Goal: Task Accomplishment & Management: Manage account settings

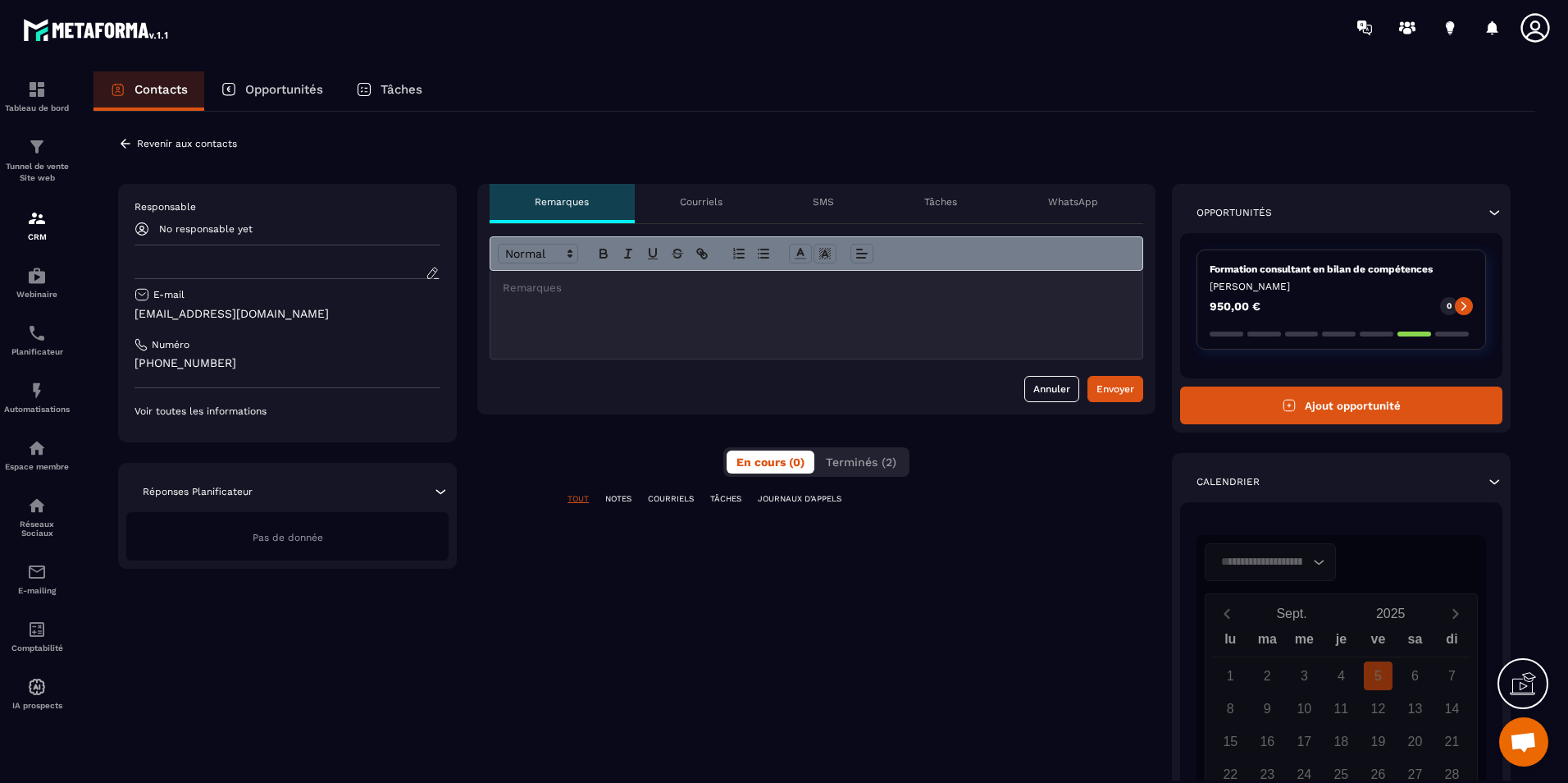
scroll to position [543, 0]
click at [686, 208] on p "Courriels" at bounding box center [701, 202] width 43 height 14
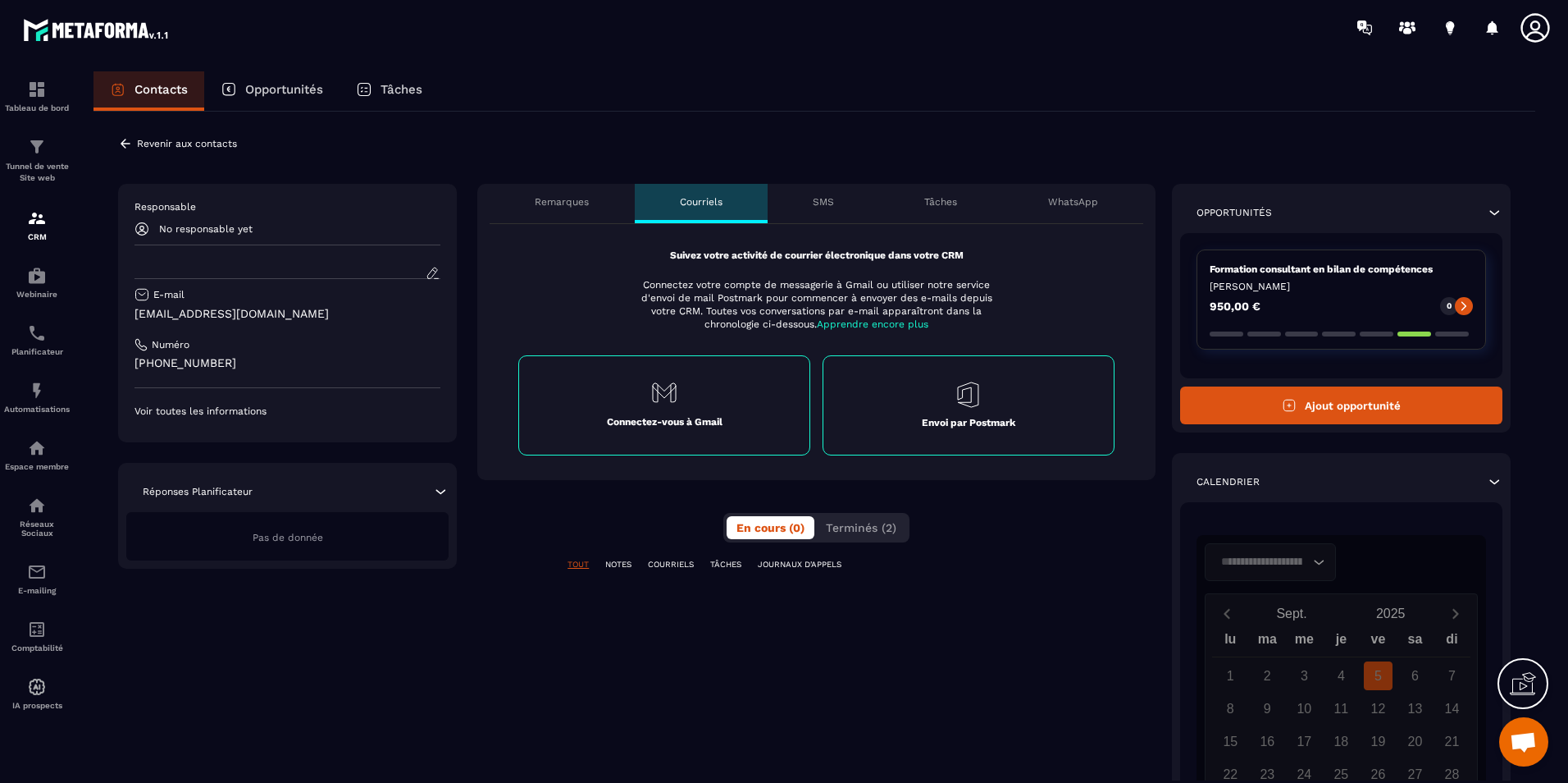
click at [809, 204] on div "SMS" at bounding box center [823, 203] width 112 height 40
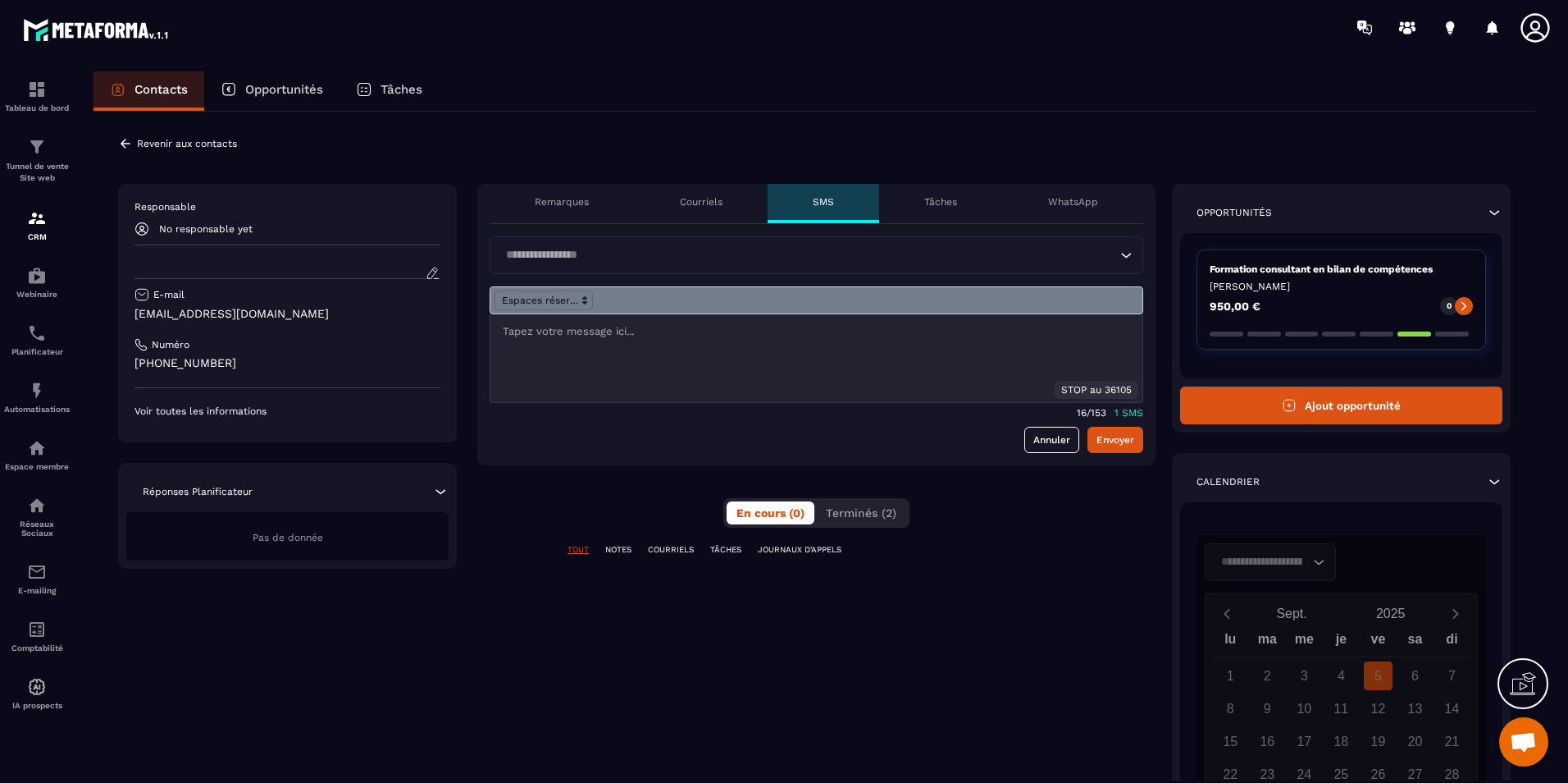
click at [547, 254] on input "Search for option" at bounding box center [808, 255] width 616 height 18
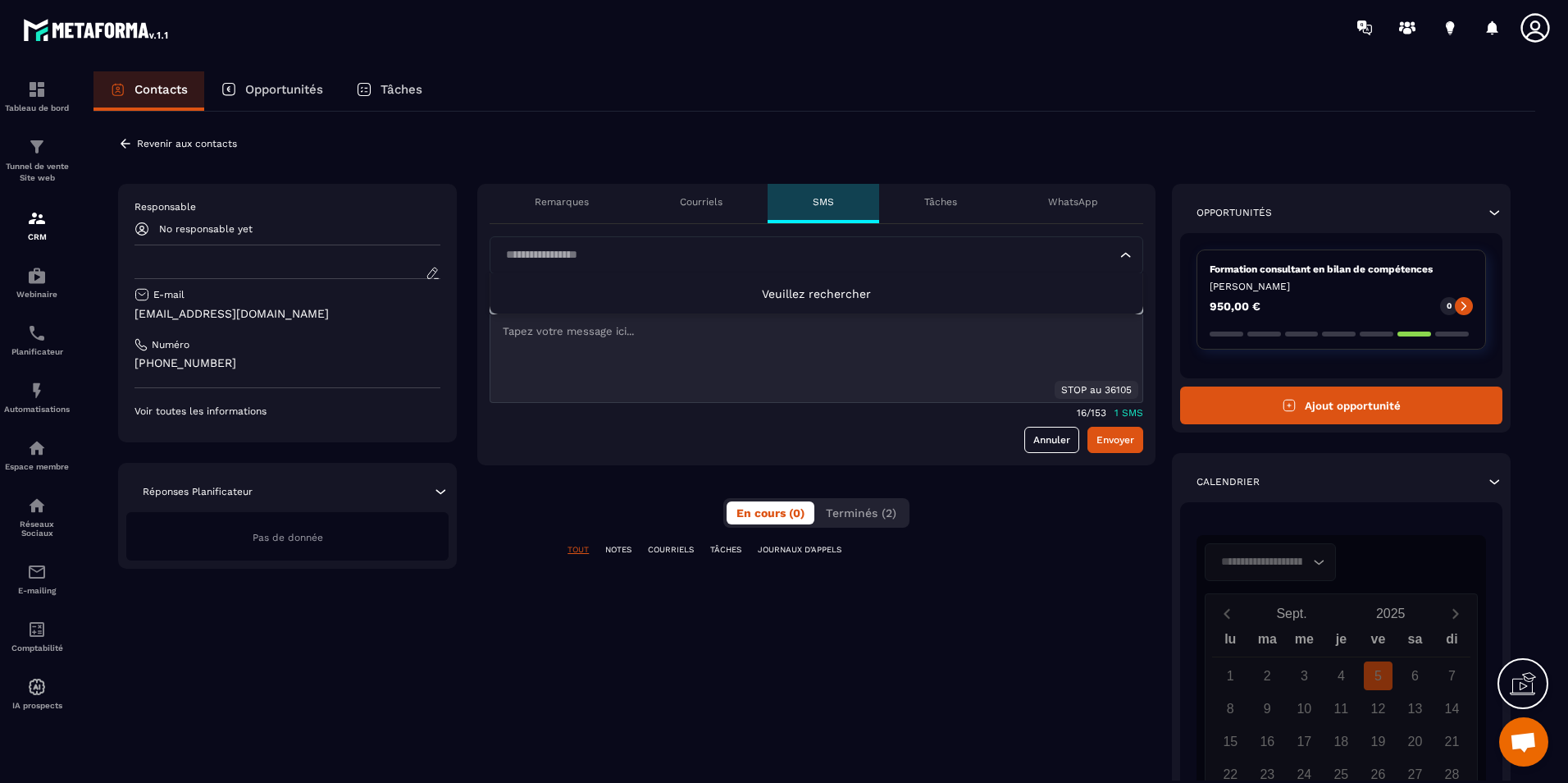
click at [547, 254] on input "Search for option" at bounding box center [808, 255] width 616 height 18
click at [688, 411] on div "16/ 153 1 SMS" at bounding box center [816, 410] width 654 height 16
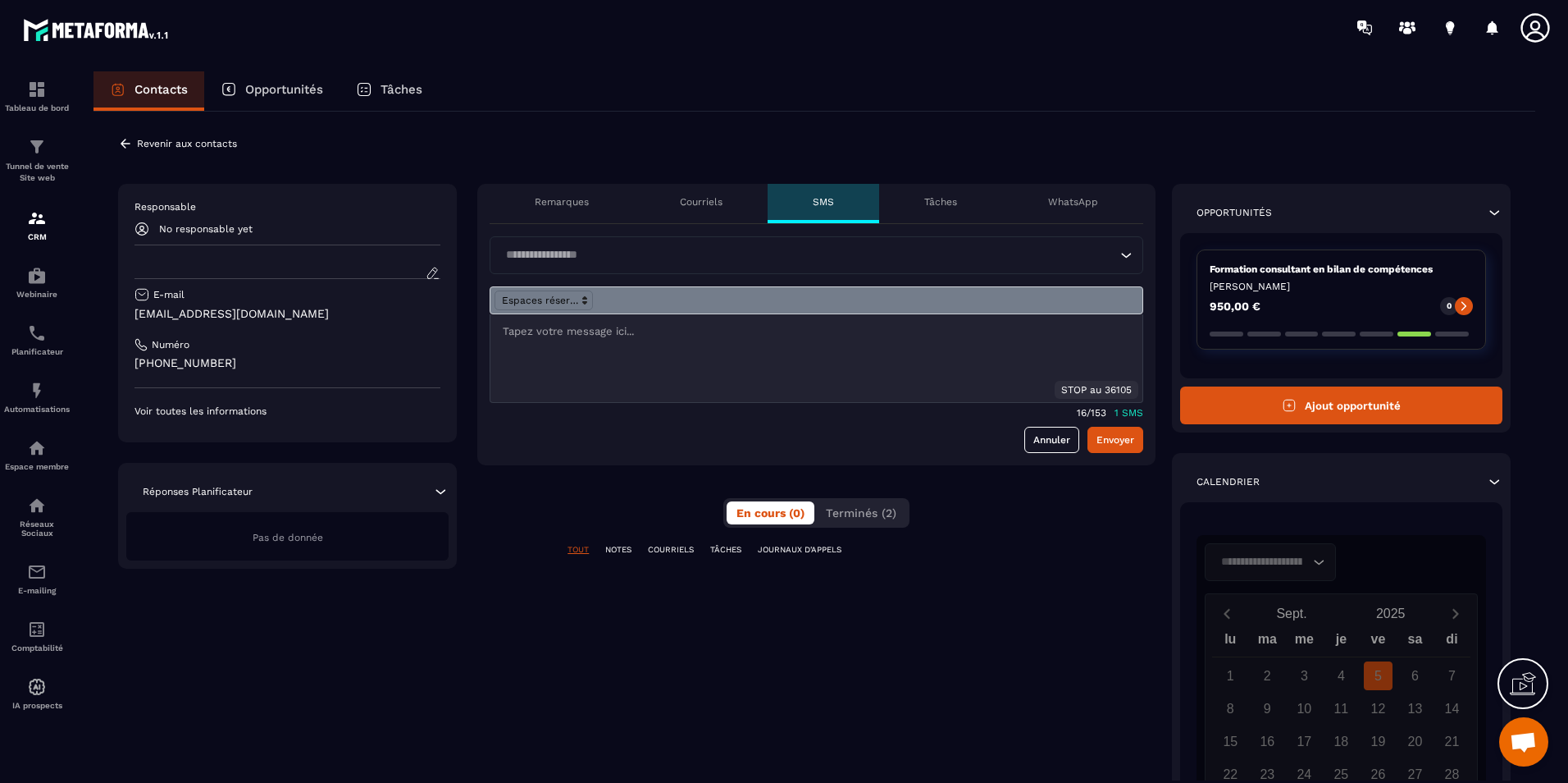
click at [649, 354] on div at bounding box center [816, 358] width 653 height 88
click at [919, 210] on div "Tâches" at bounding box center [941, 203] width 123 height 40
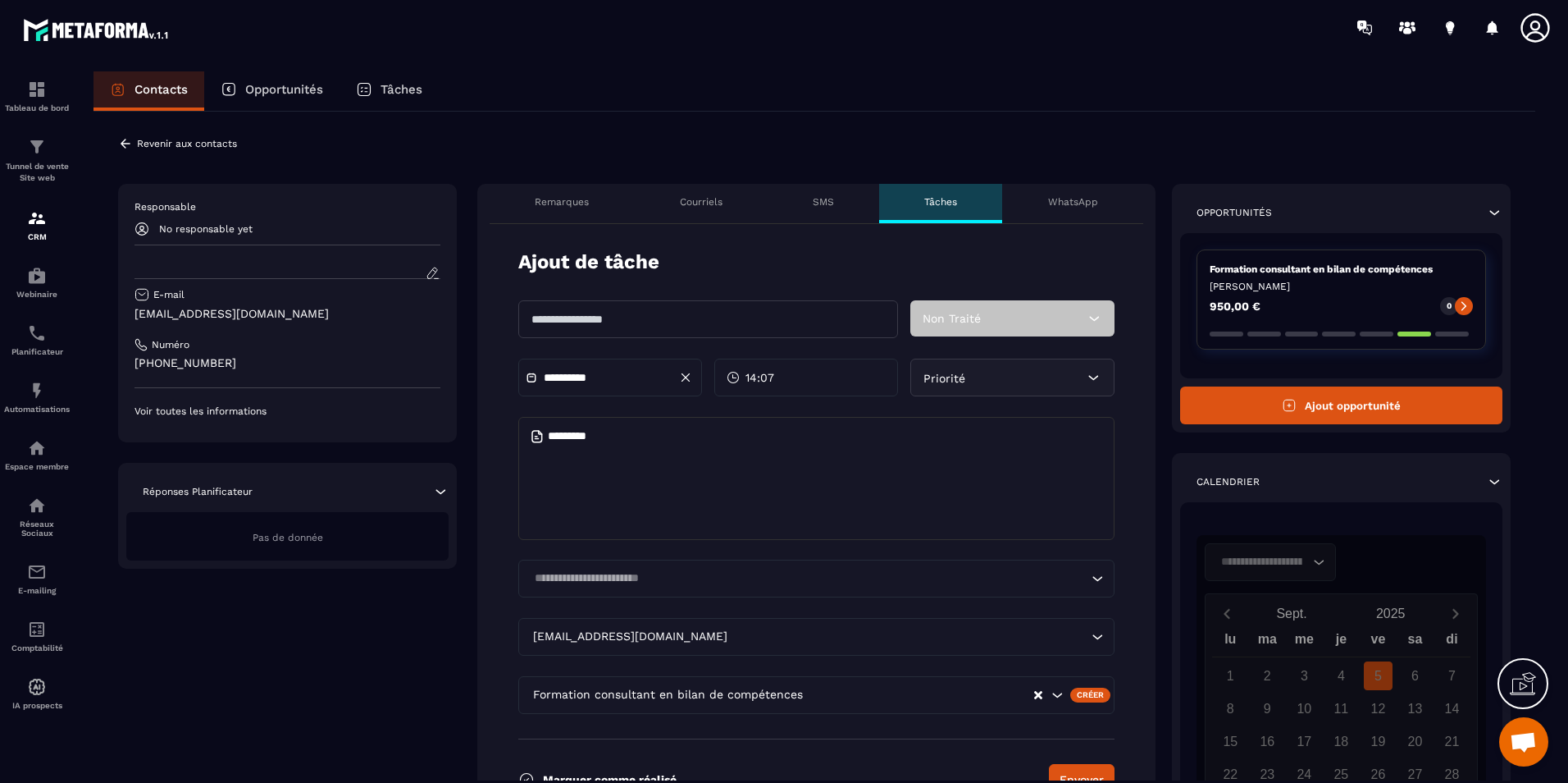
click at [1074, 205] on p "WhatsApp" at bounding box center [1073, 202] width 50 height 14
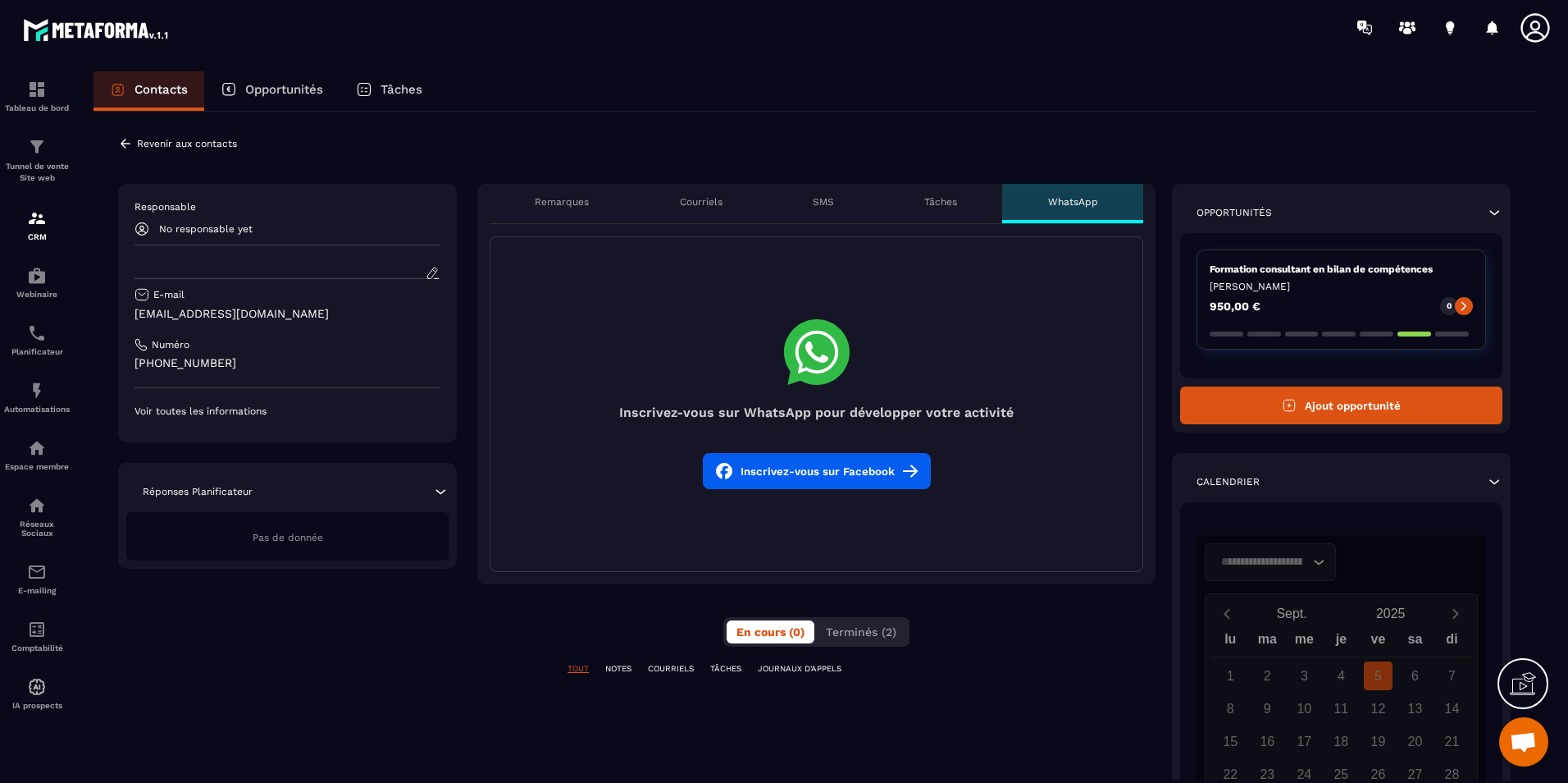
click at [583, 205] on p "Remarques" at bounding box center [562, 202] width 54 height 14
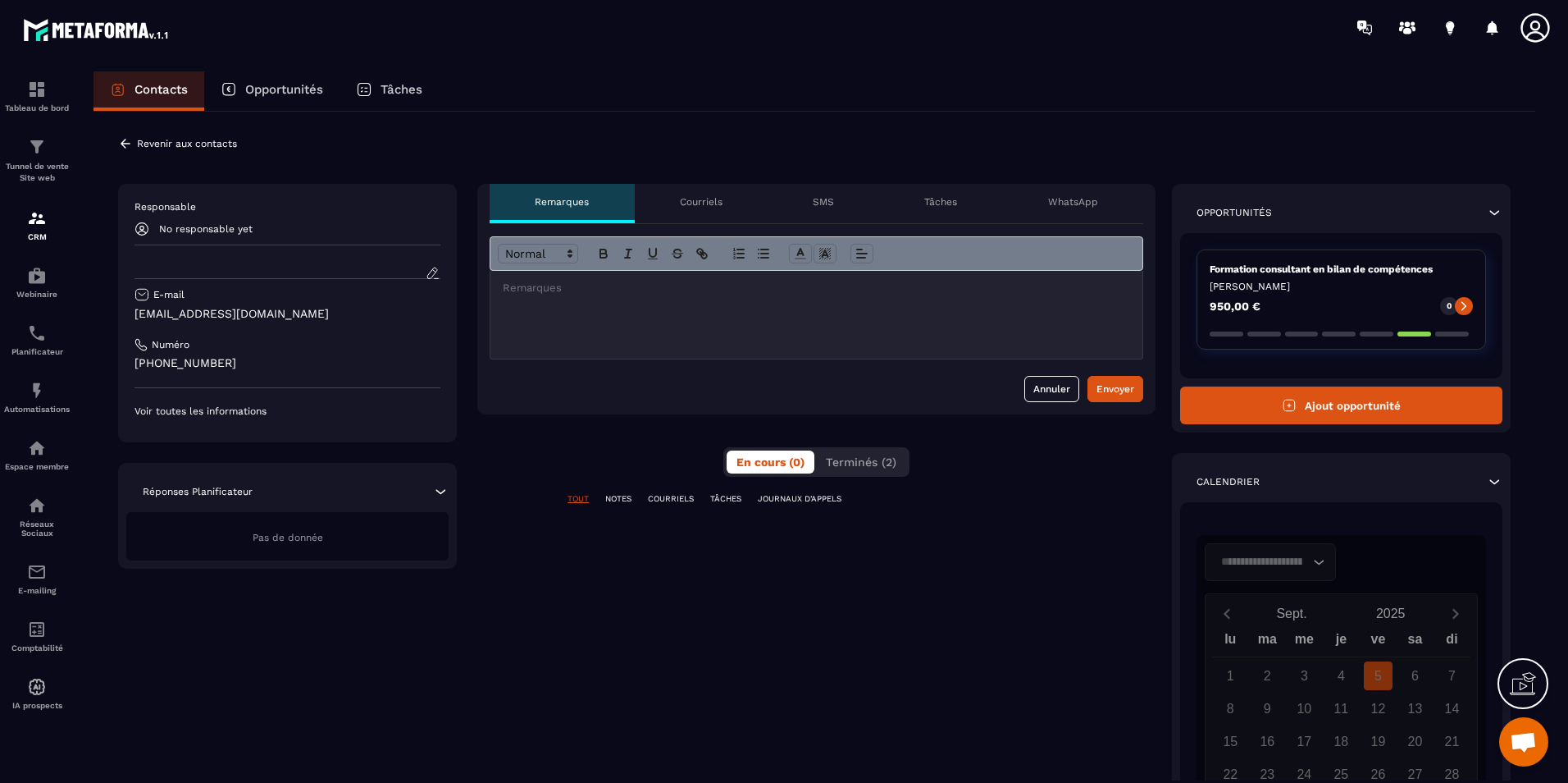
click at [944, 530] on div "**********" at bounding box center [816, 565] width 679 height 764
click at [810, 202] on div "SMS" at bounding box center [823, 203] width 112 height 40
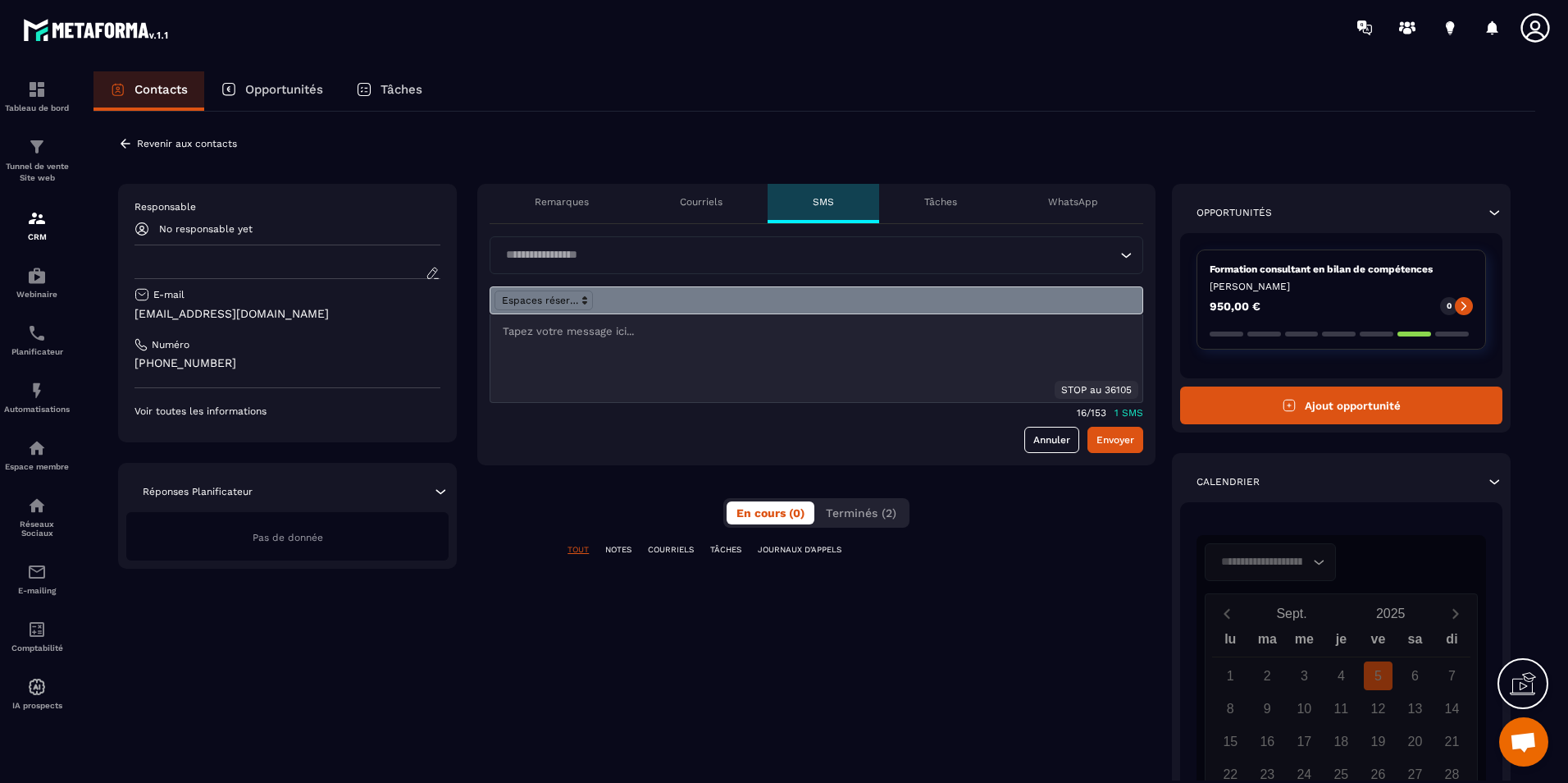
click at [727, 343] on div at bounding box center [816, 358] width 653 height 88
click at [681, 272] on div "Loading..." at bounding box center [816, 255] width 654 height 38
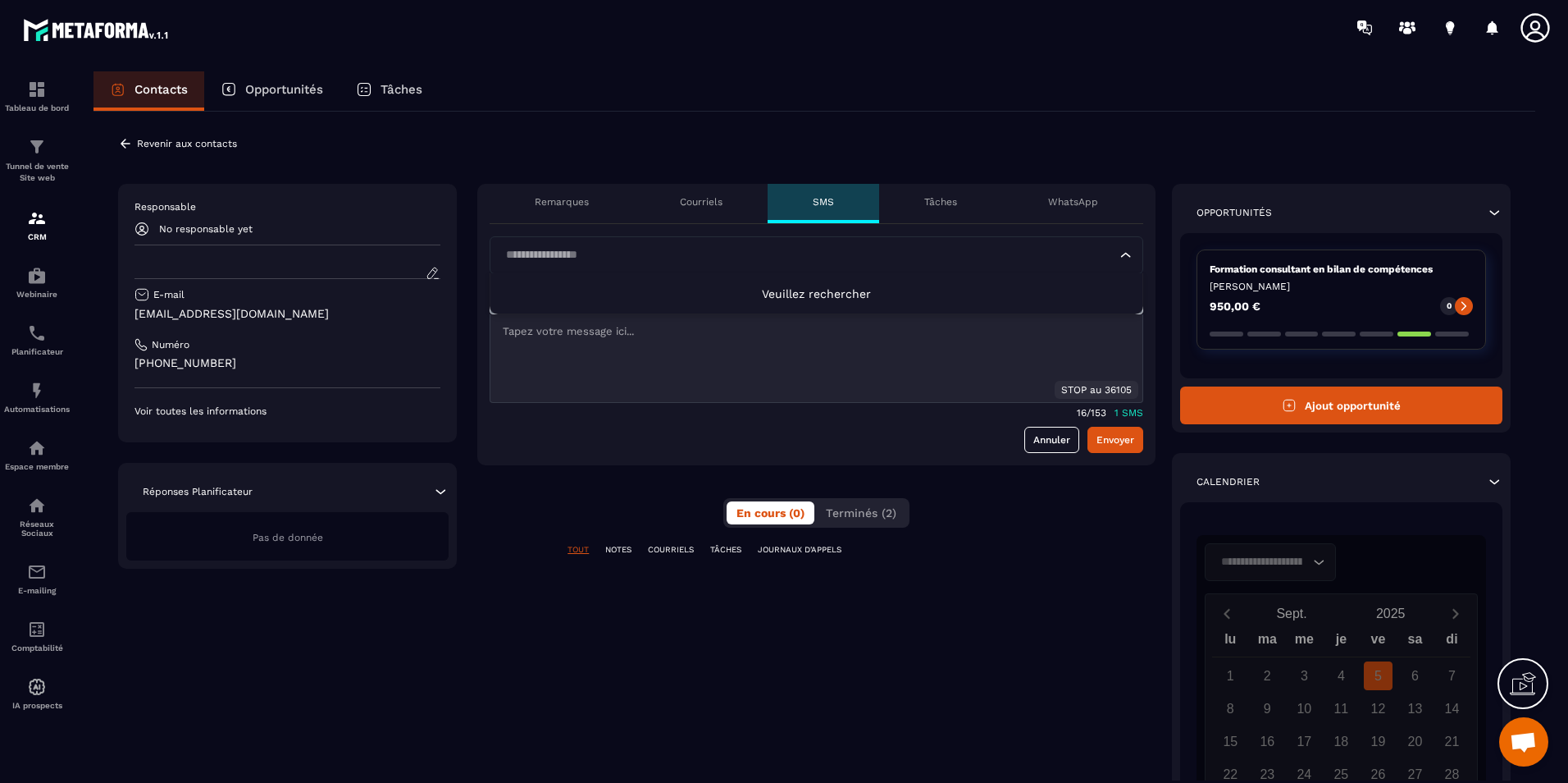
click at [796, 301] on li "Veuillez rechercher" at bounding box center [816, 293] width 653 height 40
click at [802, 294] on span "Veuillez rechercher" at bounding box center [816, 294] width 110 height 14
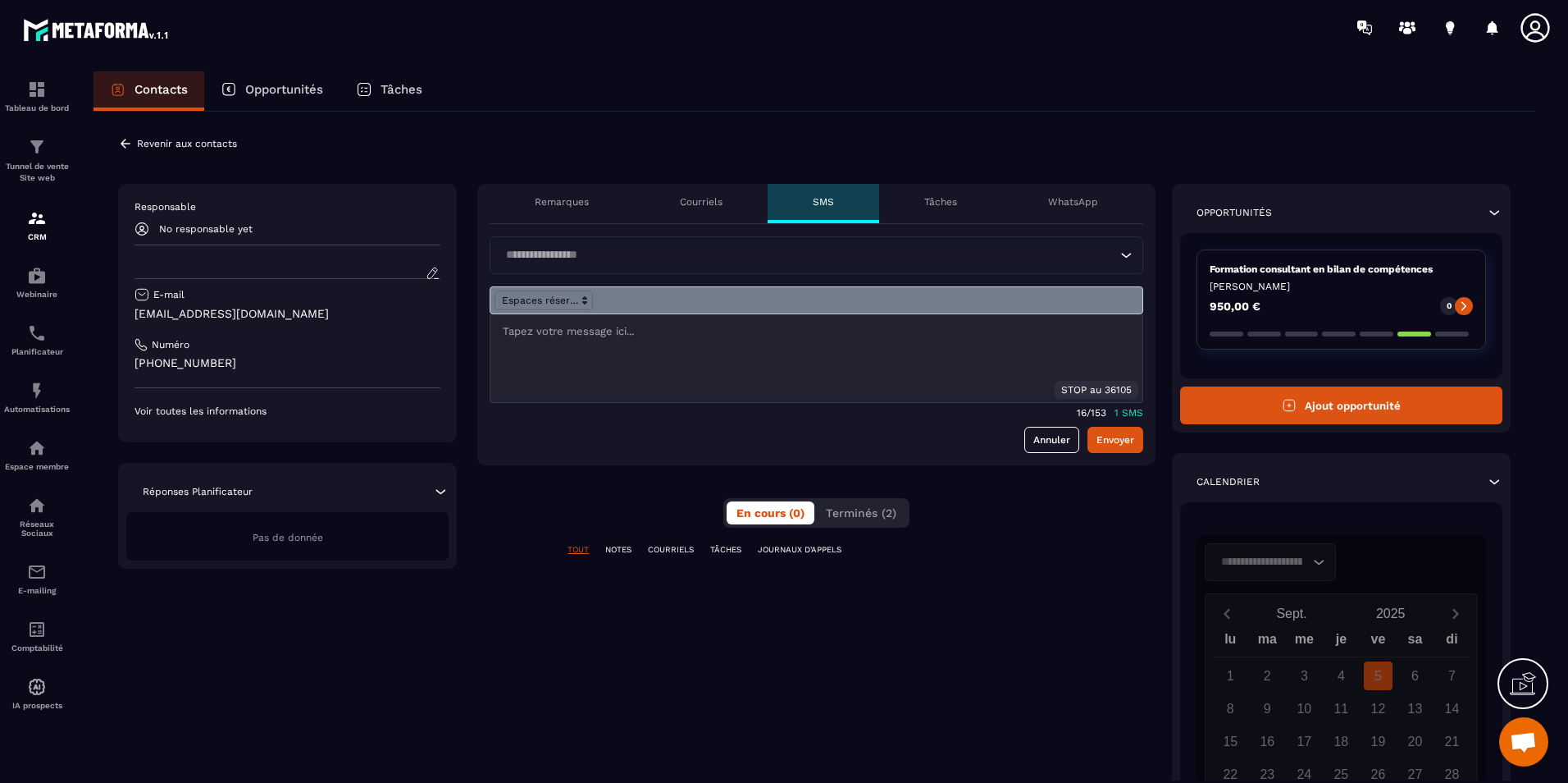
click at [735, 360] on div at bounding box center [816, 358] width 653 height 88
click at [691, 203] on p "Courriels" at bounding box center [701, 202] width 43 height 14
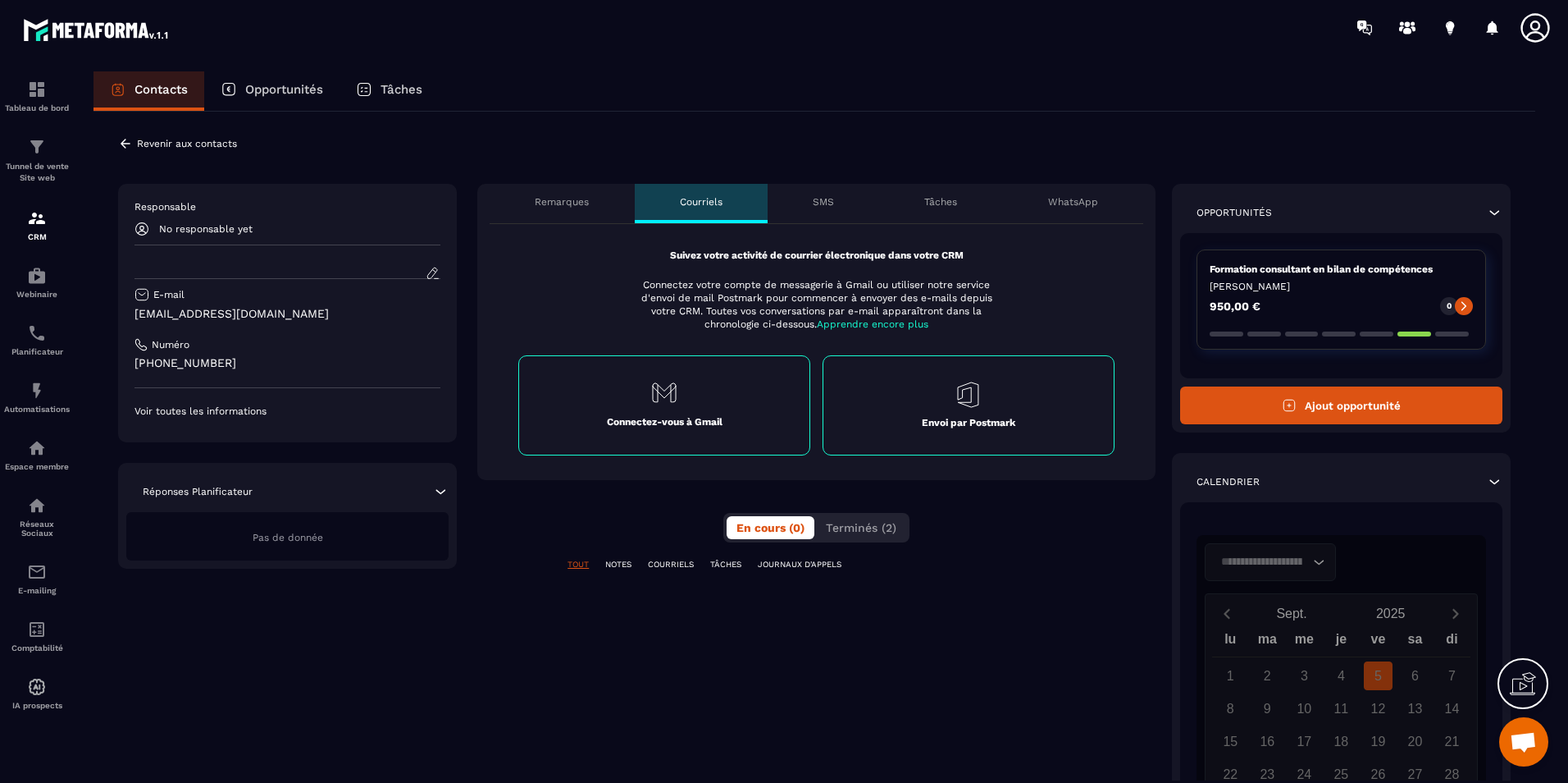
click at [798, 200] on div "SMS" at bounding box center [823, 203] width 112 height 40
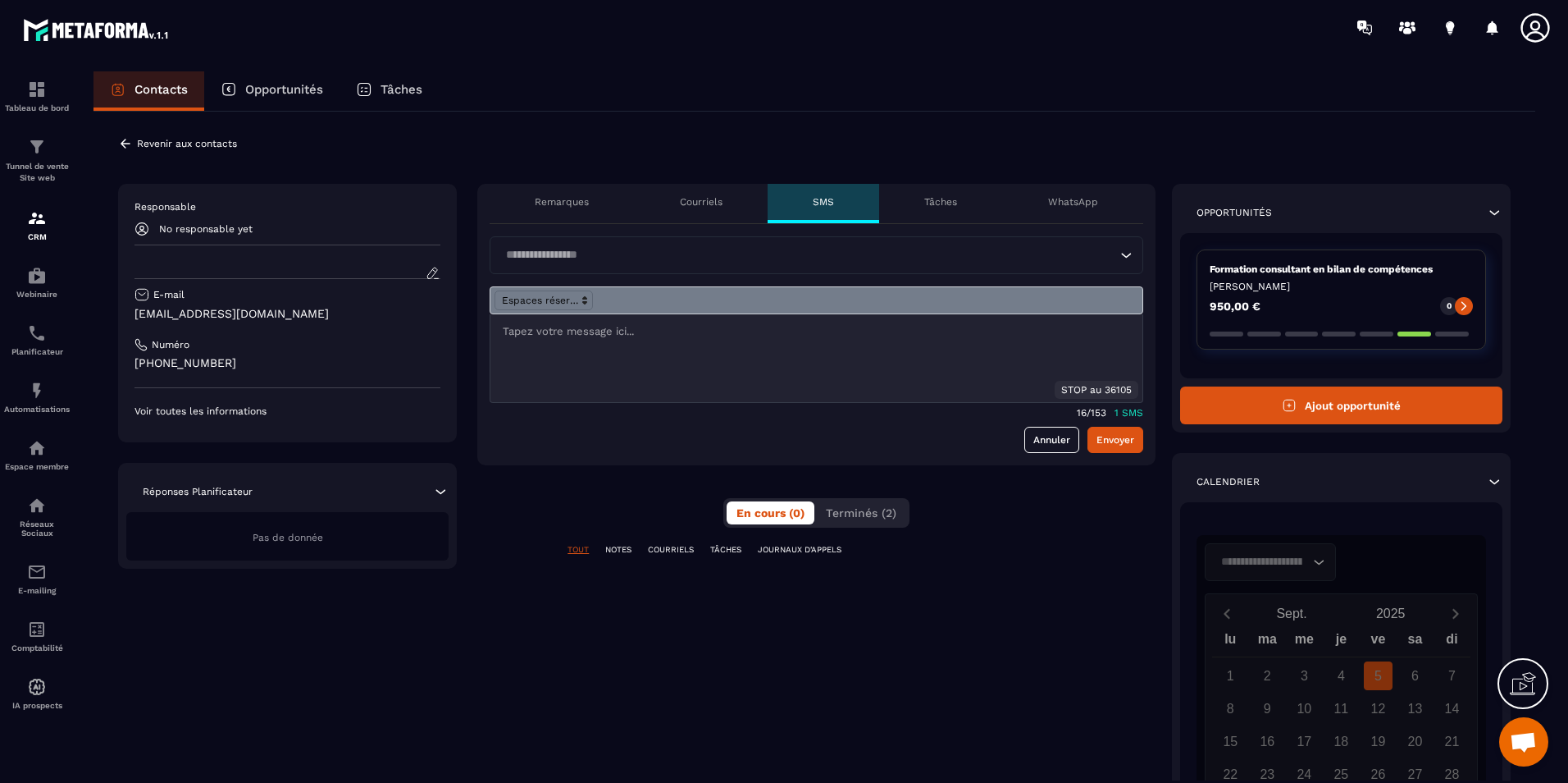
click at [593, 197] on div "Remarques" at bounding box center [561, 203] width 144 height 40
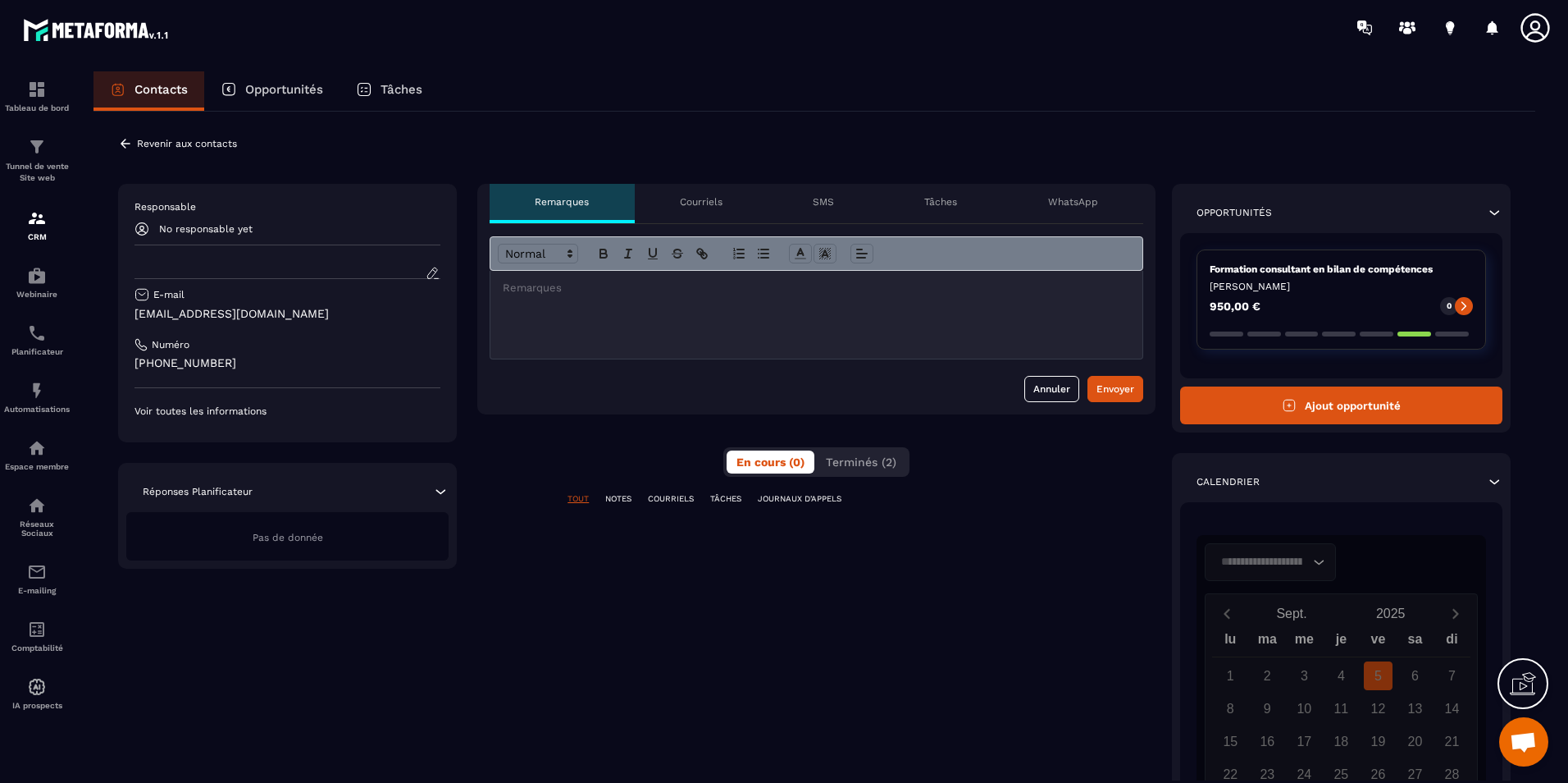
click at [688, 205] on p "Courriels" at bounding box center [701, 202] width 43 height 14
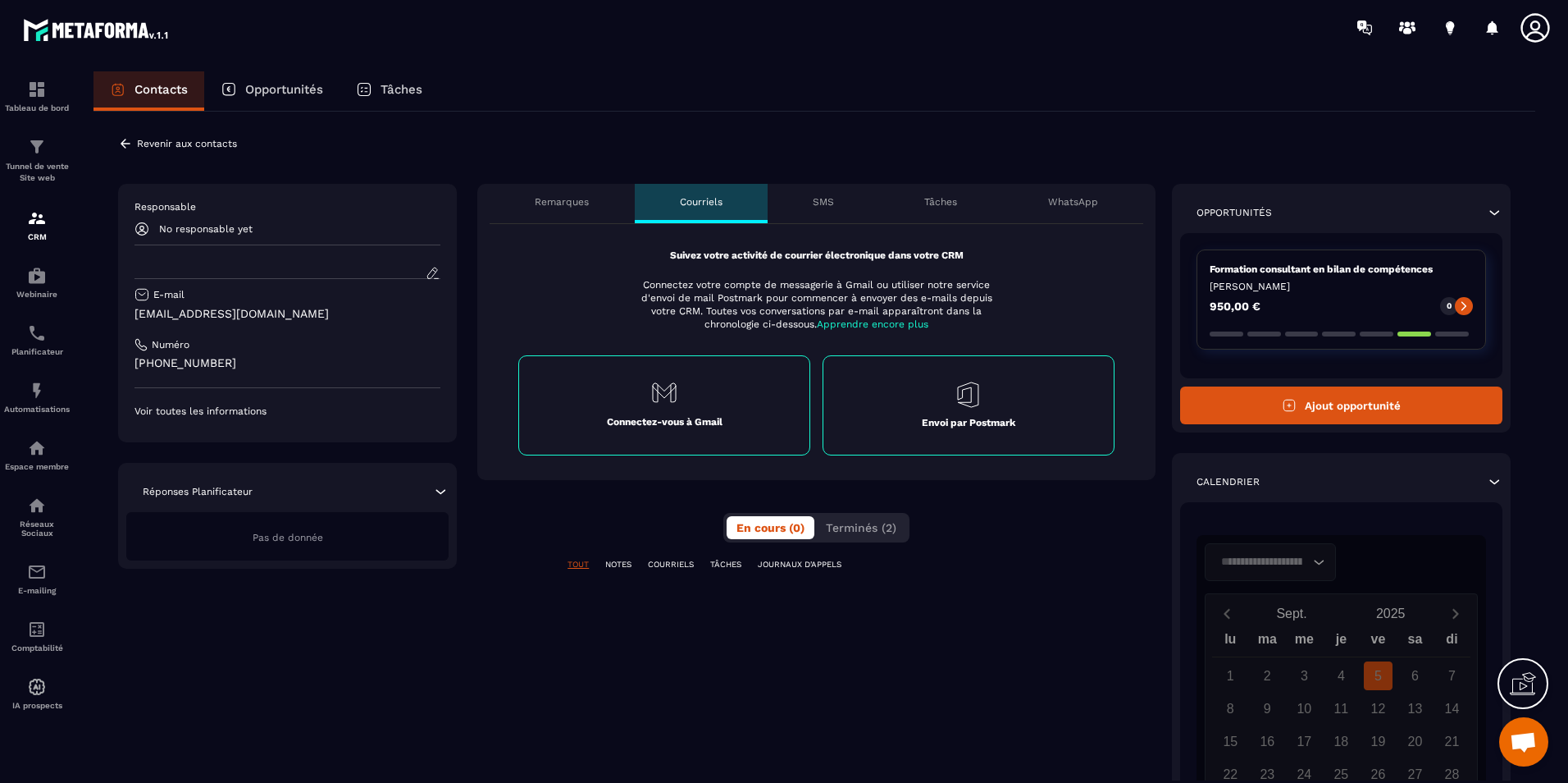
click at [599, 211] on div "Remarques" at bounding box center [561, 203] width 144 height 40
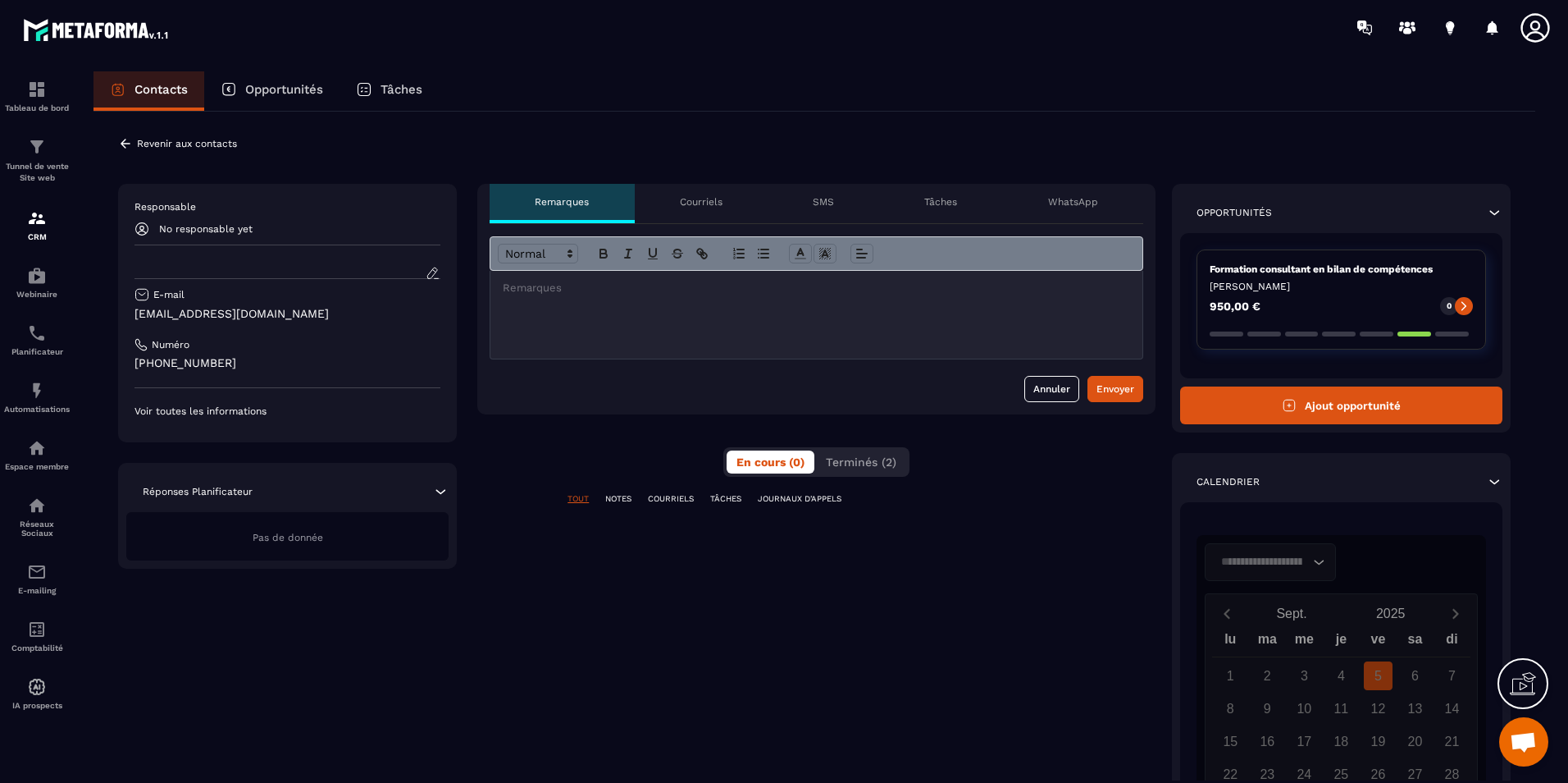
click at [713, 85] on div "Contacts Opportunités Tâches" at bounding box center [814, 91] width 1442 height 40
click at [431, 276] on icon at bounding box center [432, 273] width 15 height 15
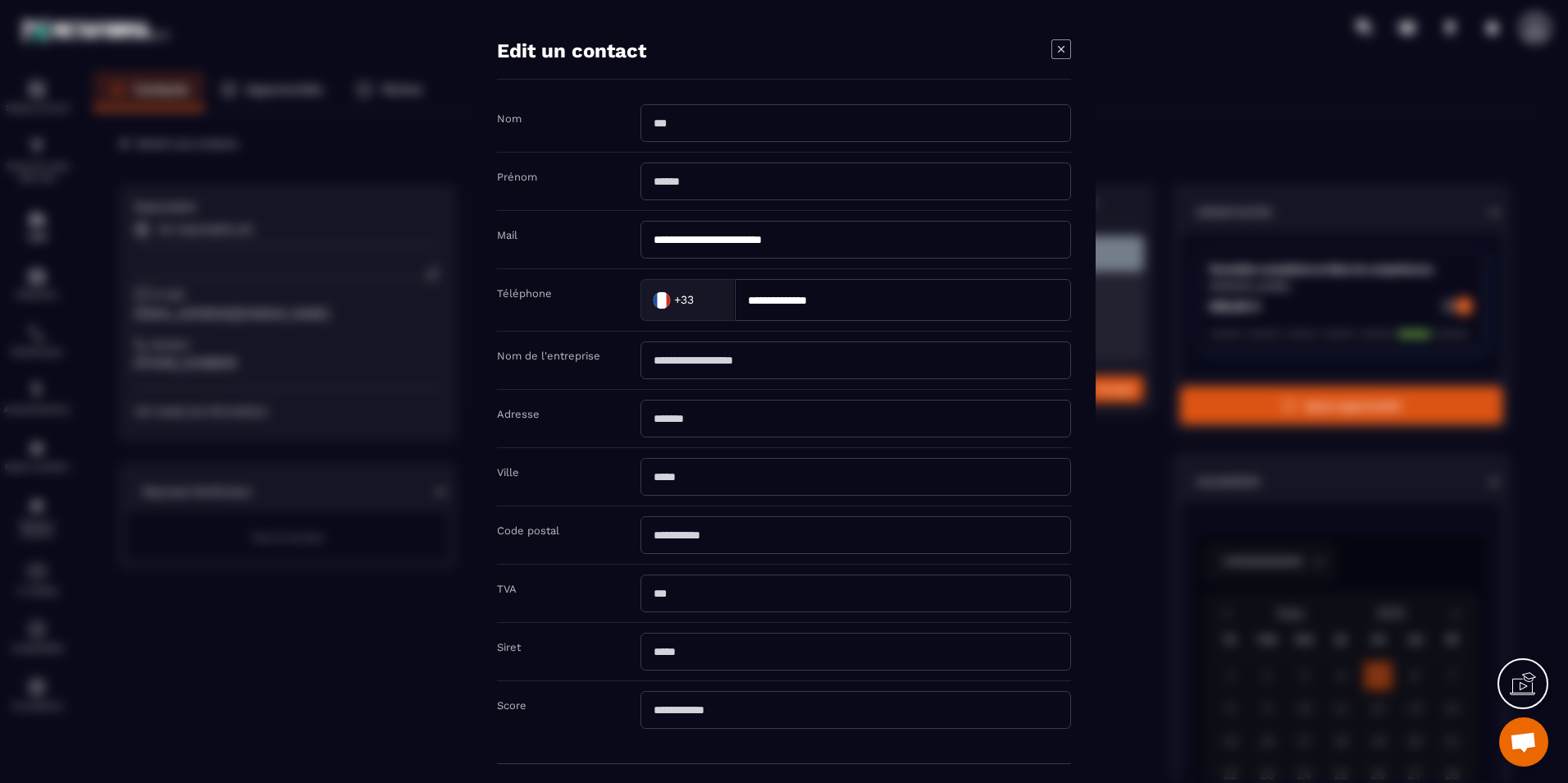
click at [752, 129] on input "Modal window" at bounding box center [856, 122] width 431 height 38
type input "********"
type input "**********"
type input "********"
click at [841, 165] on input "**********" at bounding box center [856, 181] width 431 height 38
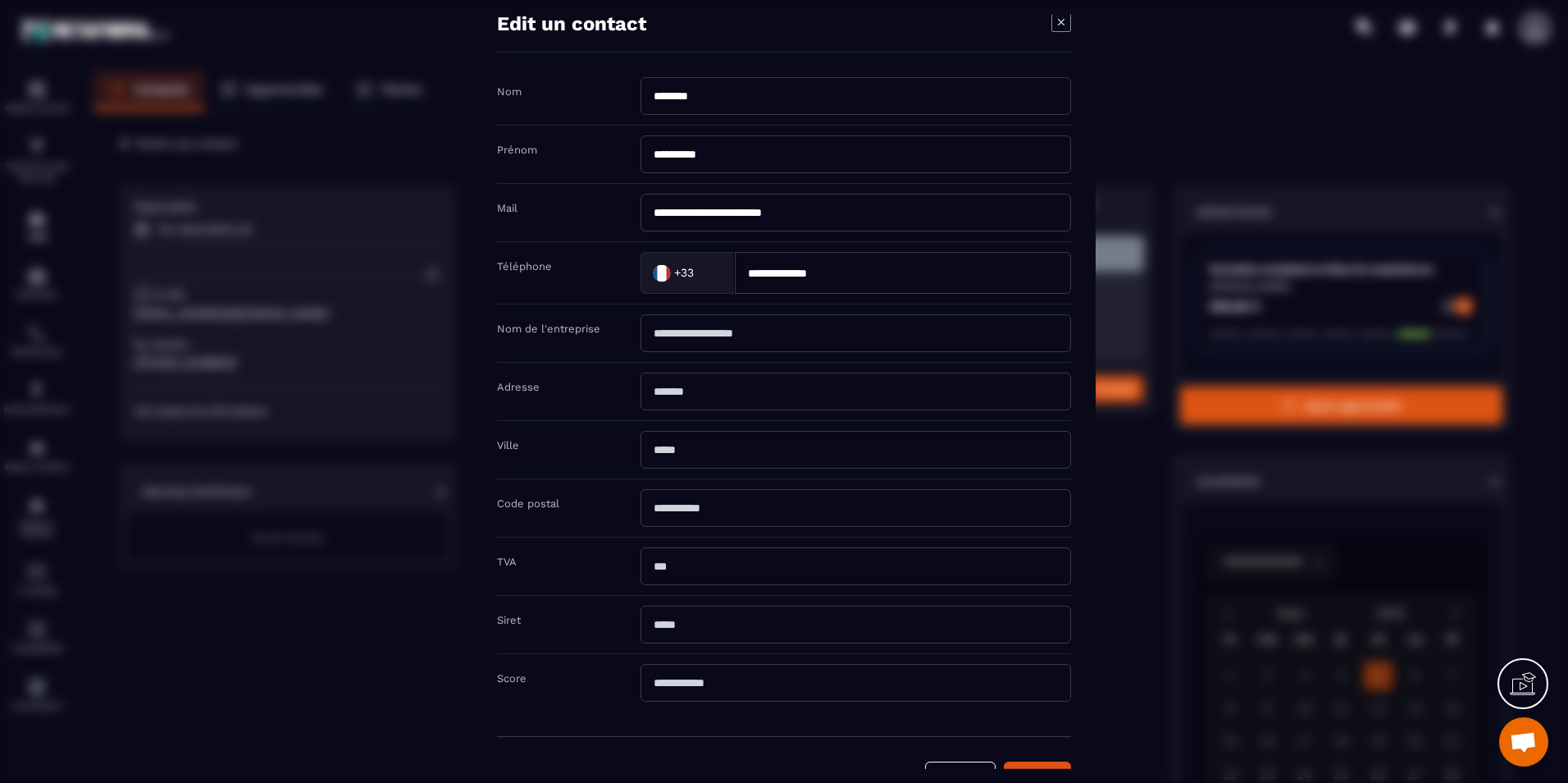
scroll to position [76, 0]
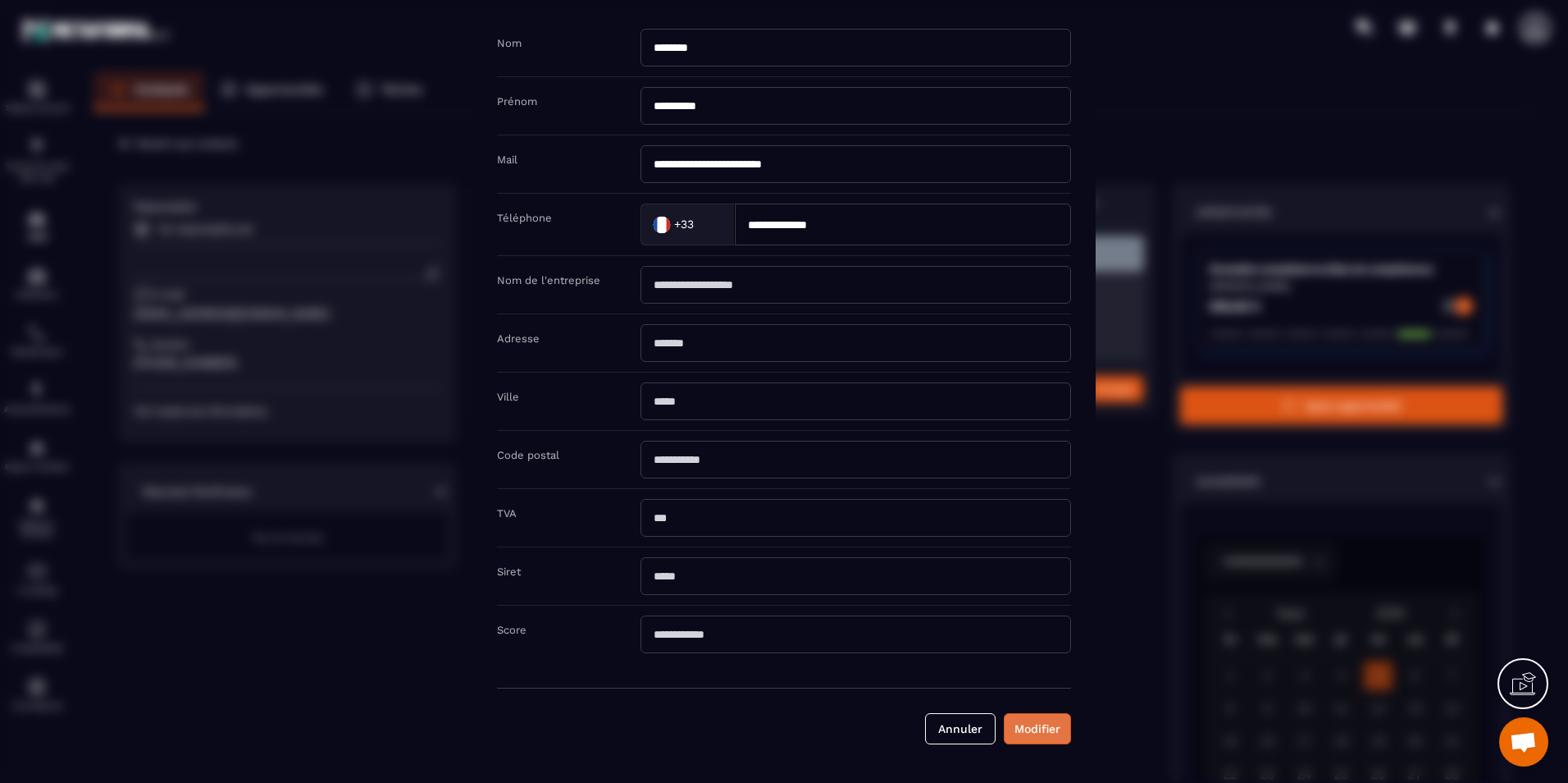
click at [1029, 740] on button "Modifier" at bounding box center [1037, 729] width 67 height 31
